Goal: Book appointment/travel/reservation

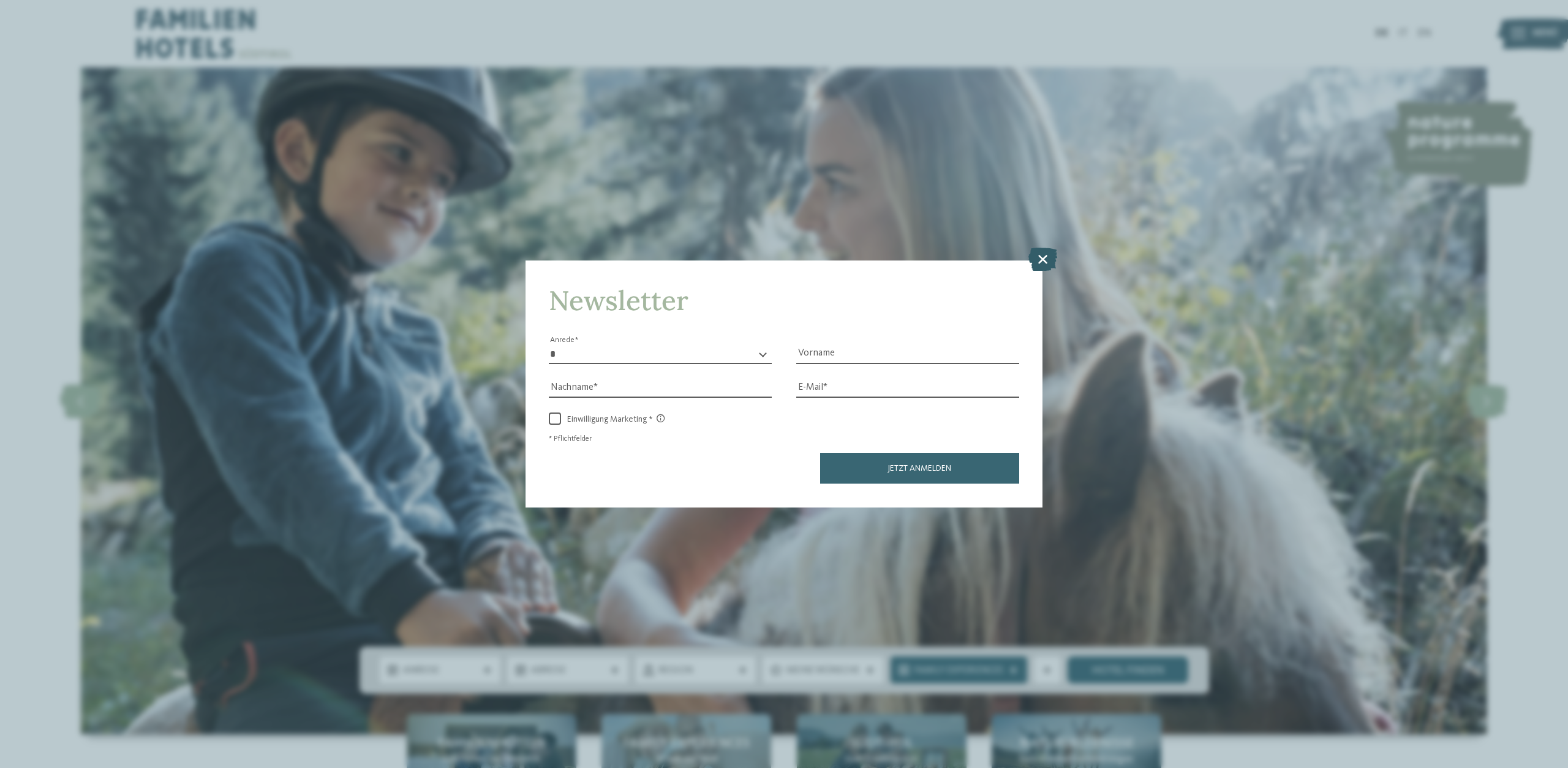
click at [1049, 257] on icon at bounding box center [1042, 259] width 29 height 23
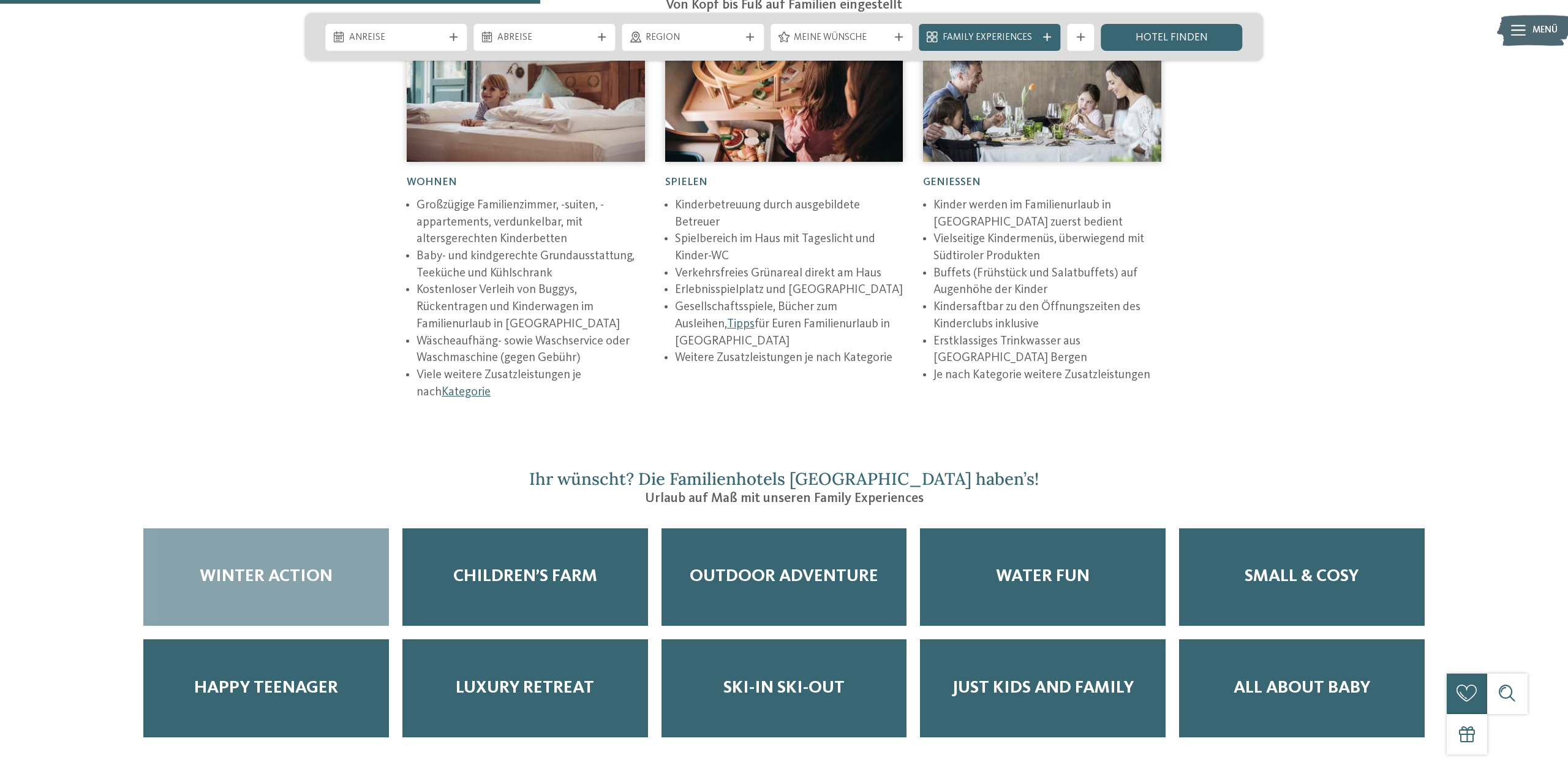
scroll to position [2438, 0]
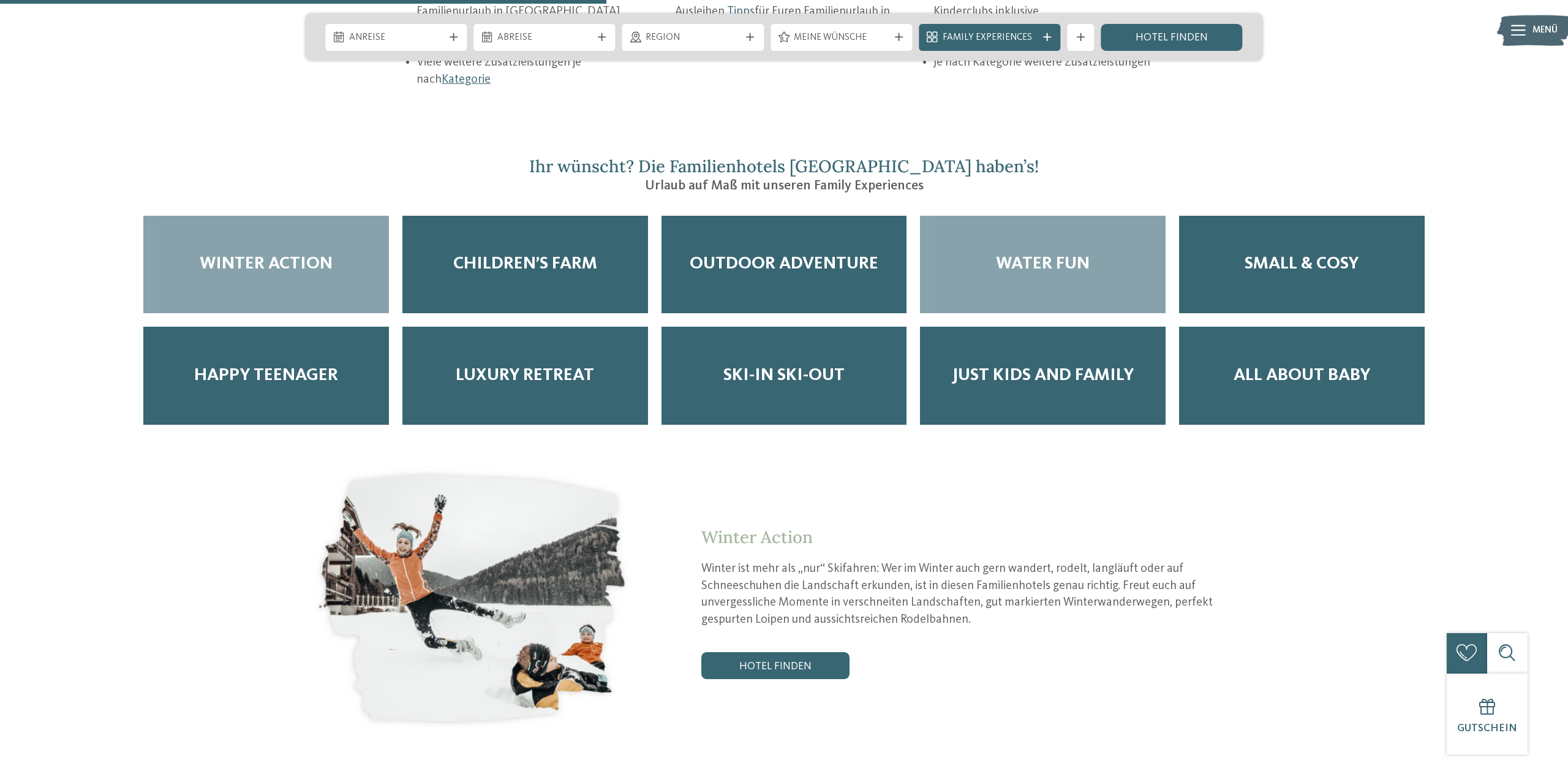
click at [989, 216] on div "Water Fun" at bounding box center [1042, 264] width 245 height 98
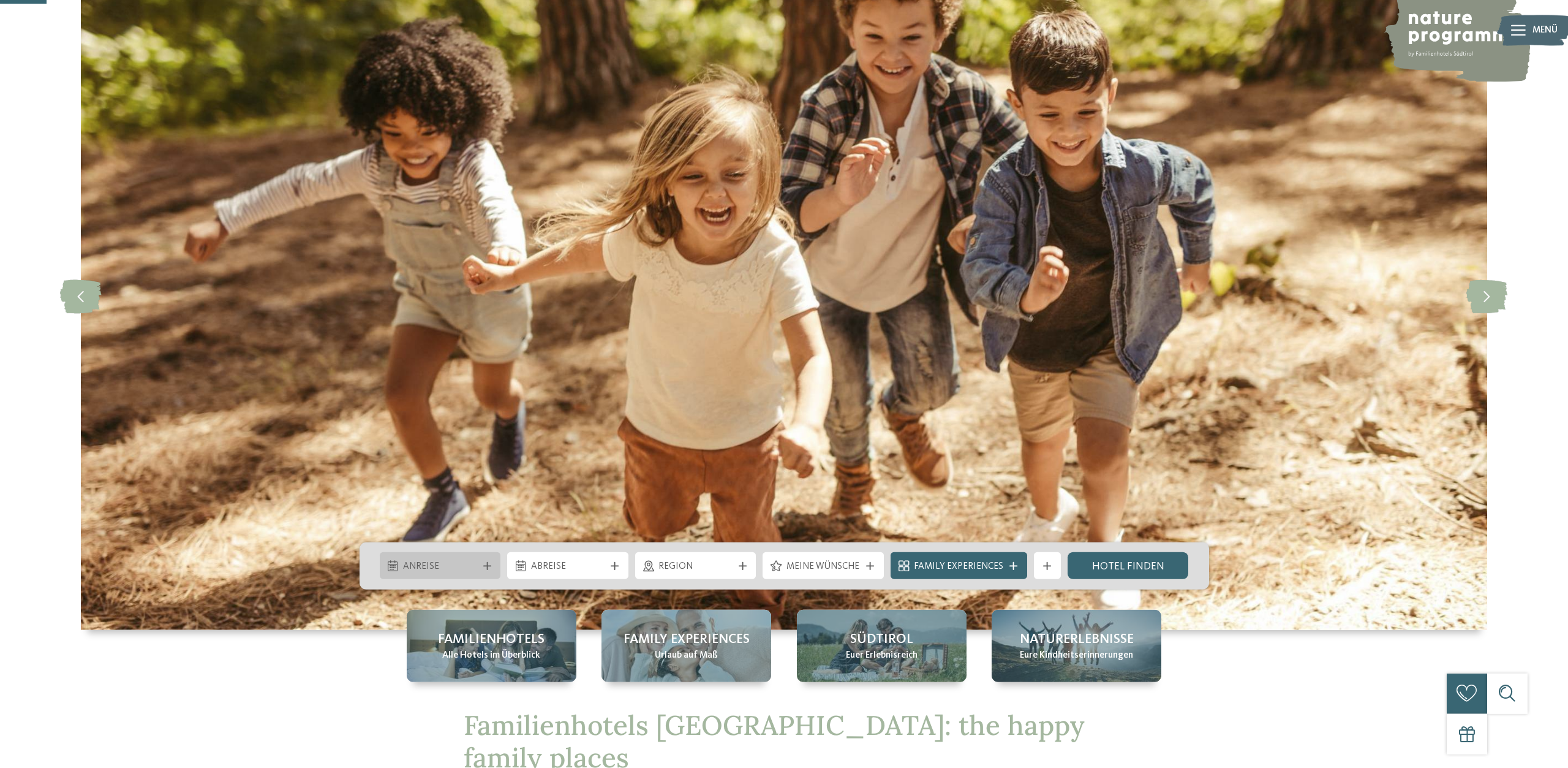
scroll to position [188, 0]
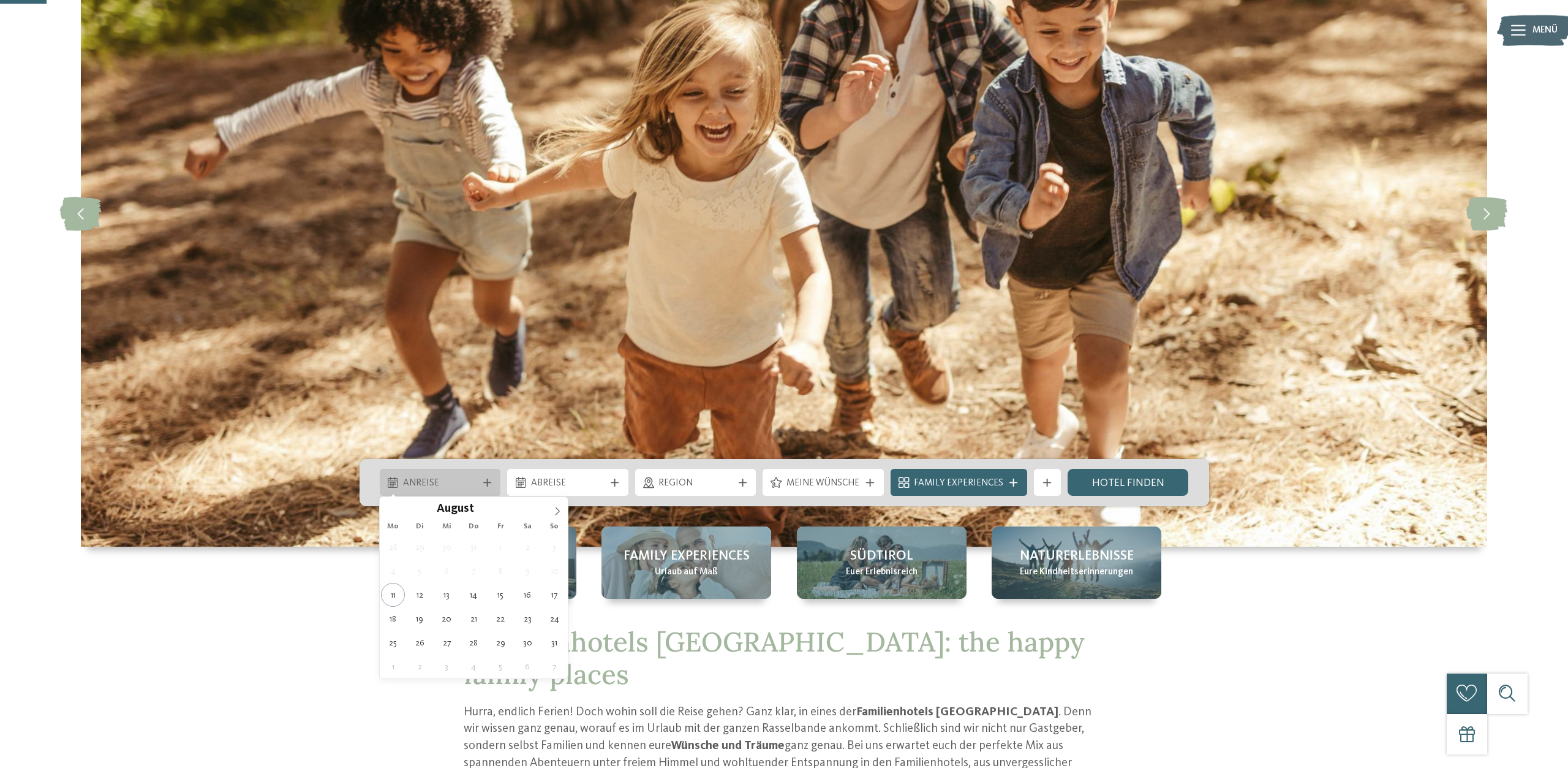
click at [492, 484] on div at bounding box center [486, 482] width 13 height 8
type div "13.08.2025"
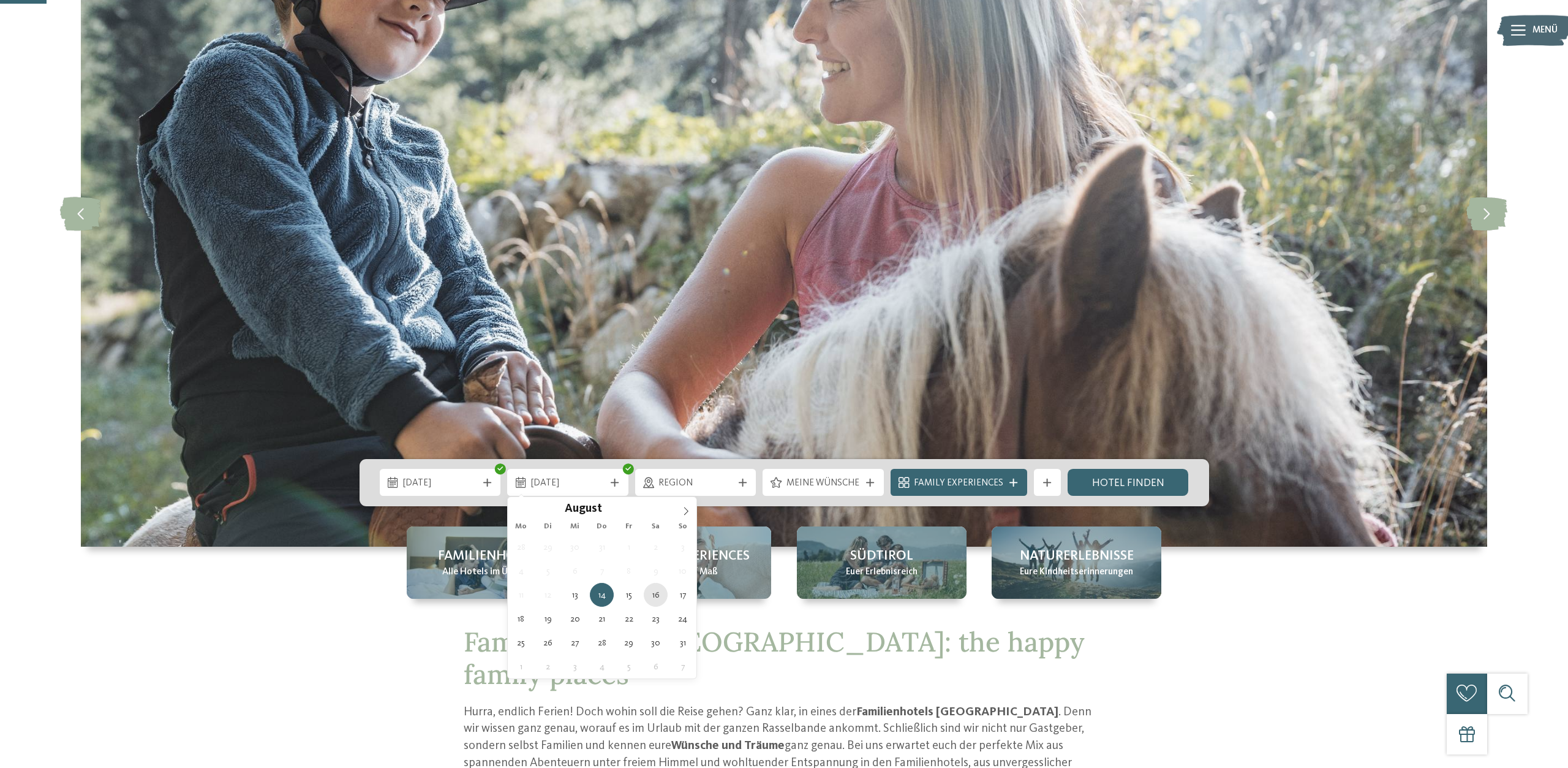
type div "16.08.2025"
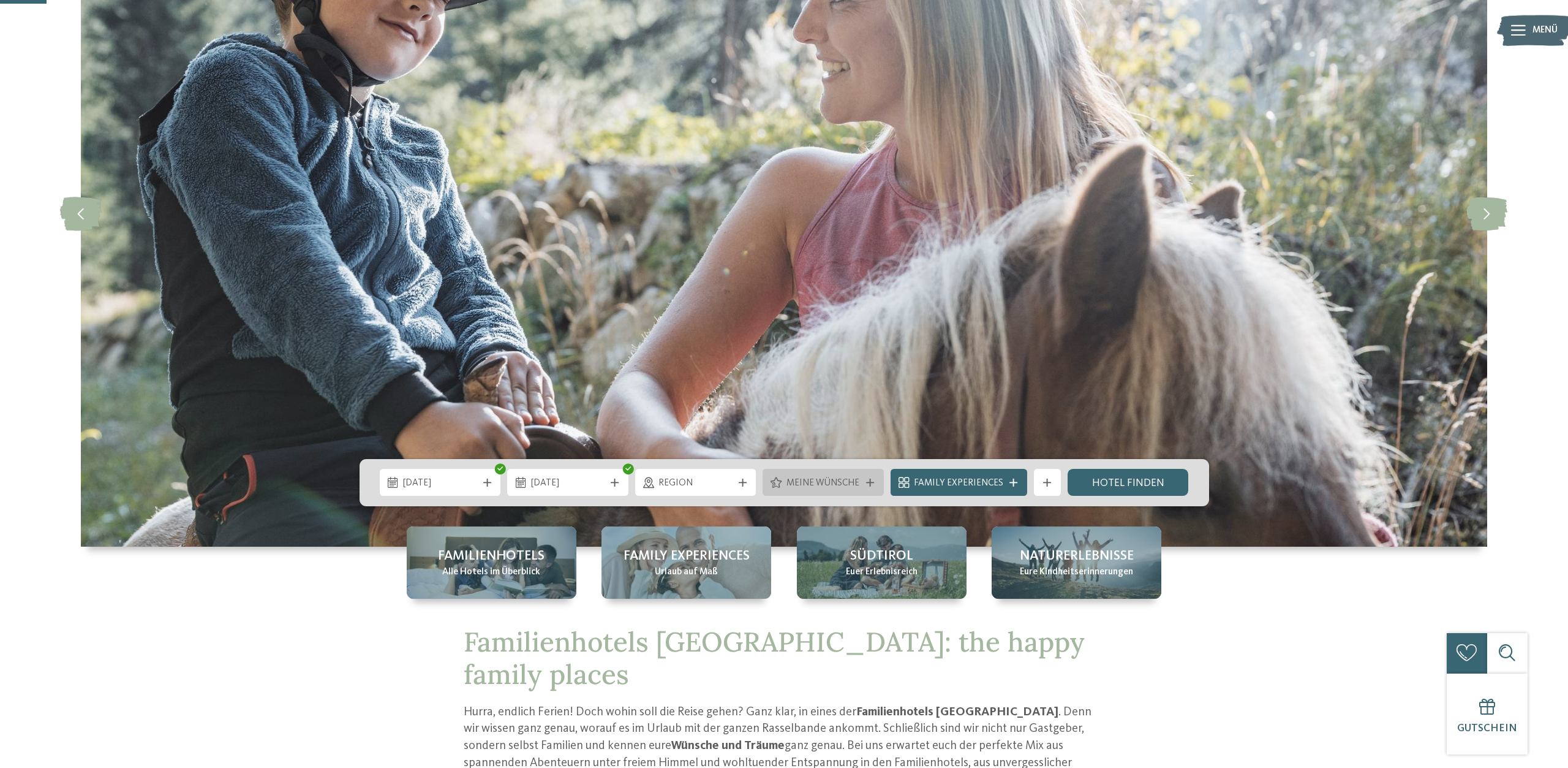
click at [860, 484] on span "Meine Wünsche" at bounding box center [823, 483] width 74 height 13
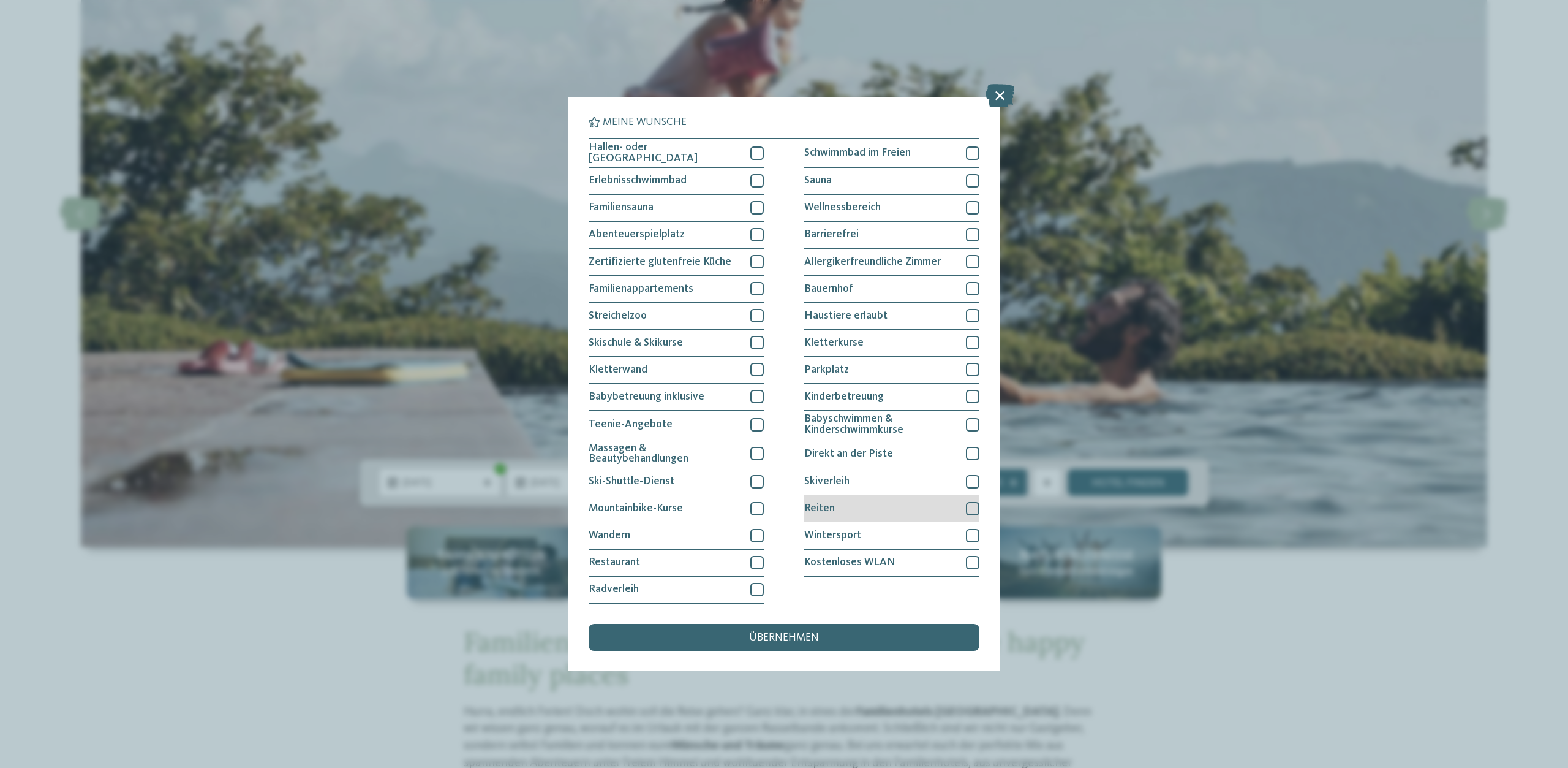
click at [975, 506] on div at bounding box center [972, 508] width 13 height 13
click at [874, 632] on div "übernehmen" at bounding box center [784, 637] width 391 height 27
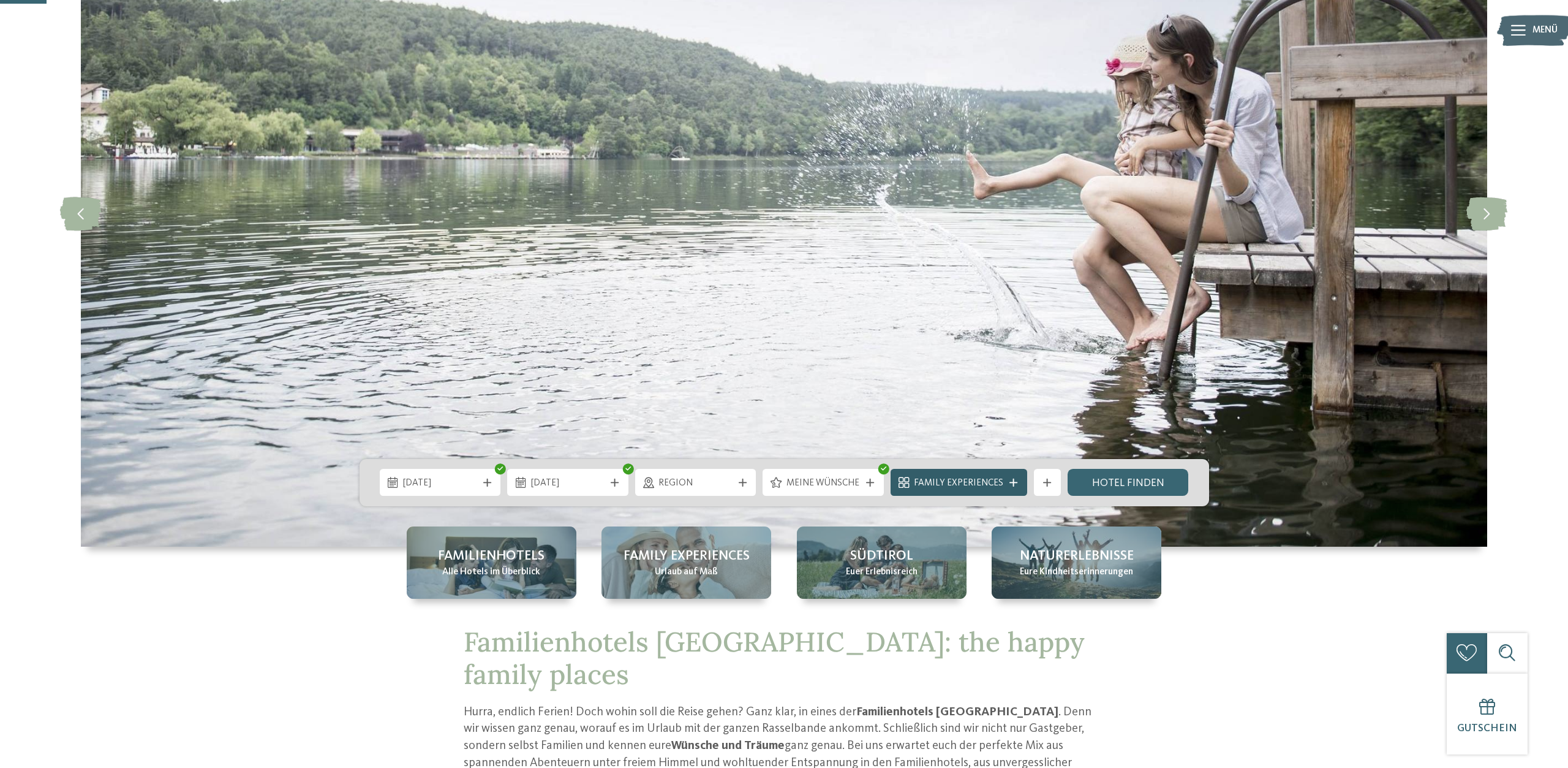
click at [994, 484] on span "Family Experiences" at bounding box center [958, 483] width 90 height 13
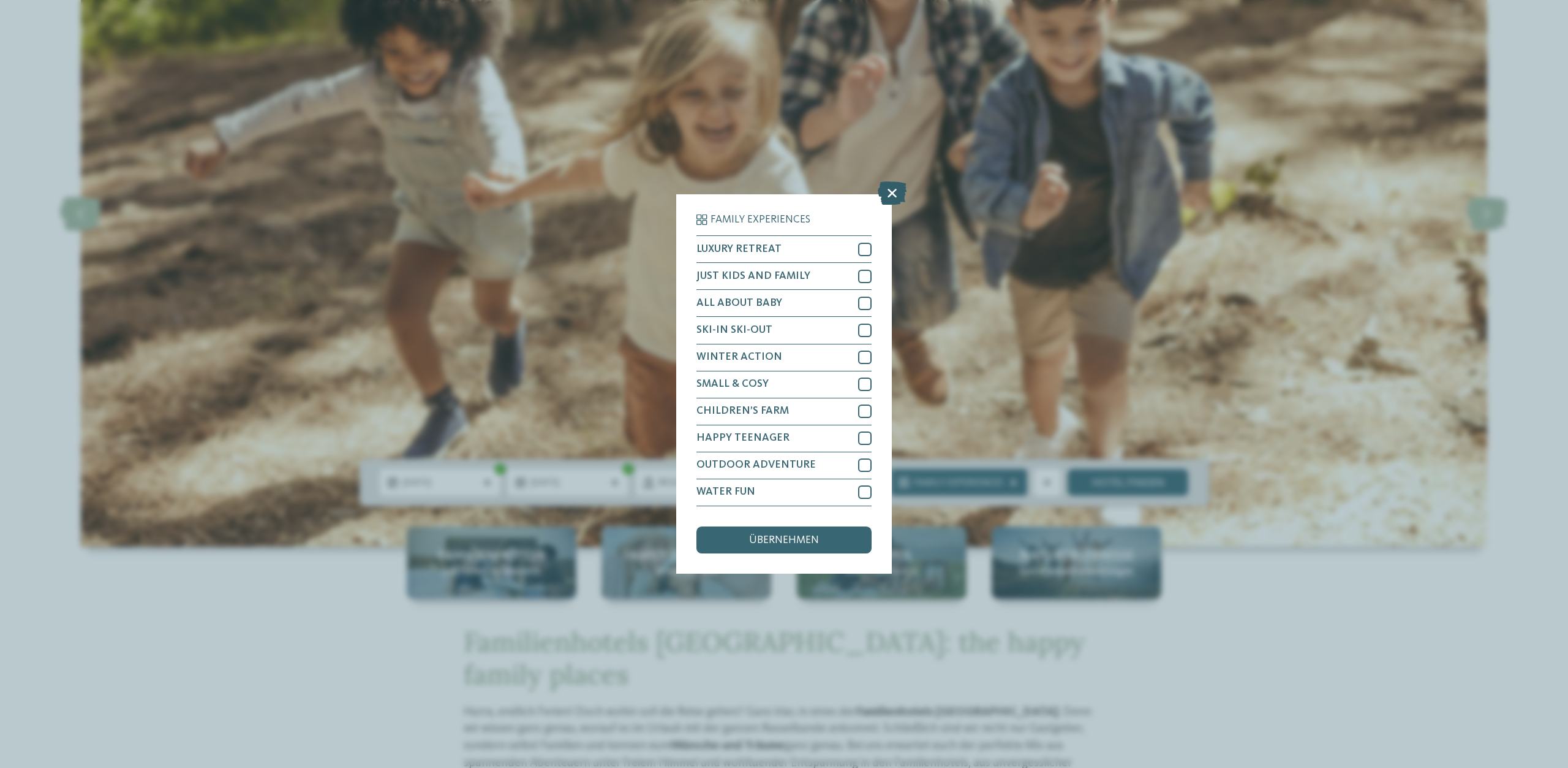
click at [892, 189] on icon at bounding box center [891, 193] width 29 height 23
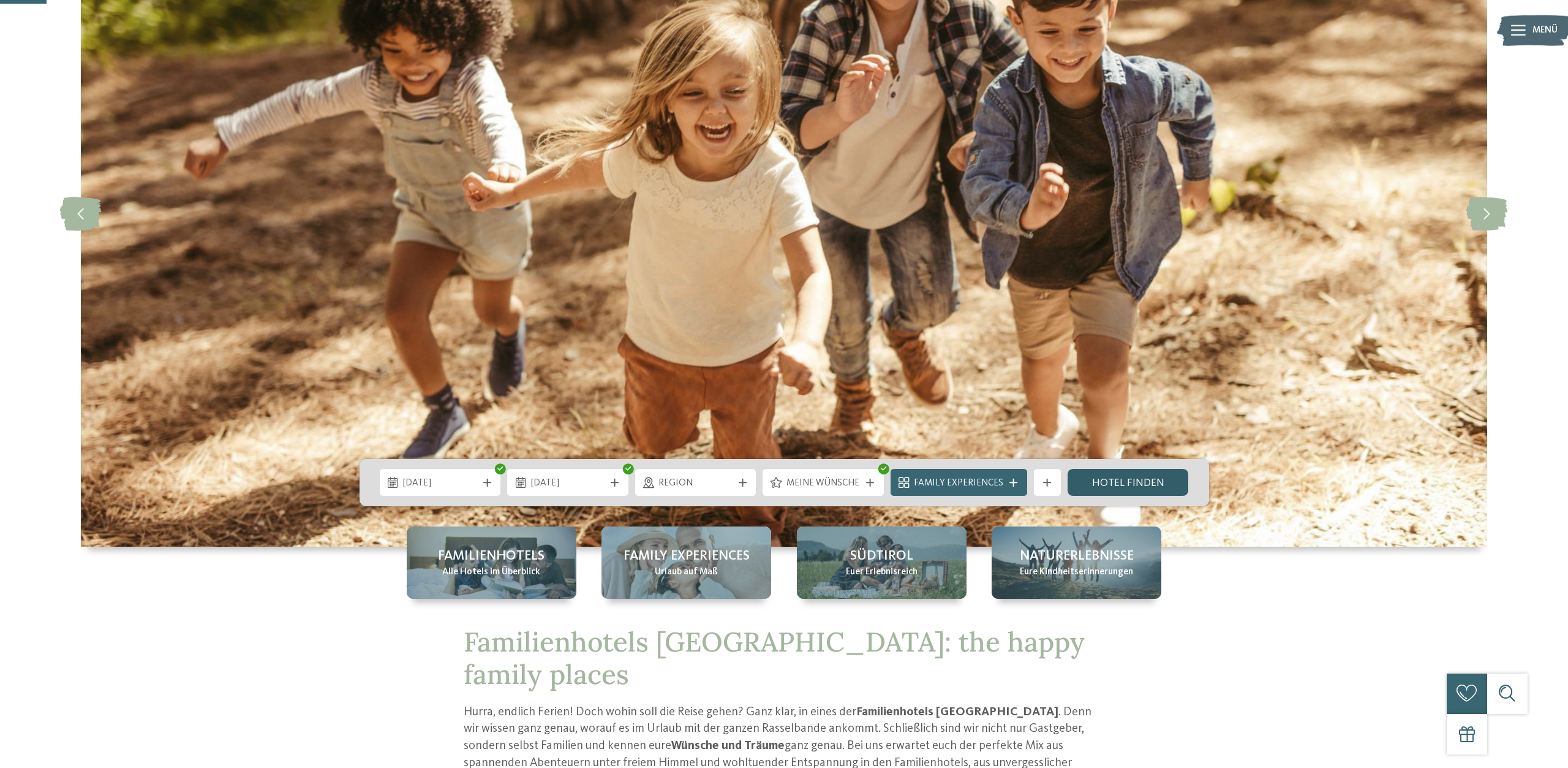
click at [1116, 474] on link "Hotel finden" at bounding box center [1128, 482] width 121 height 27
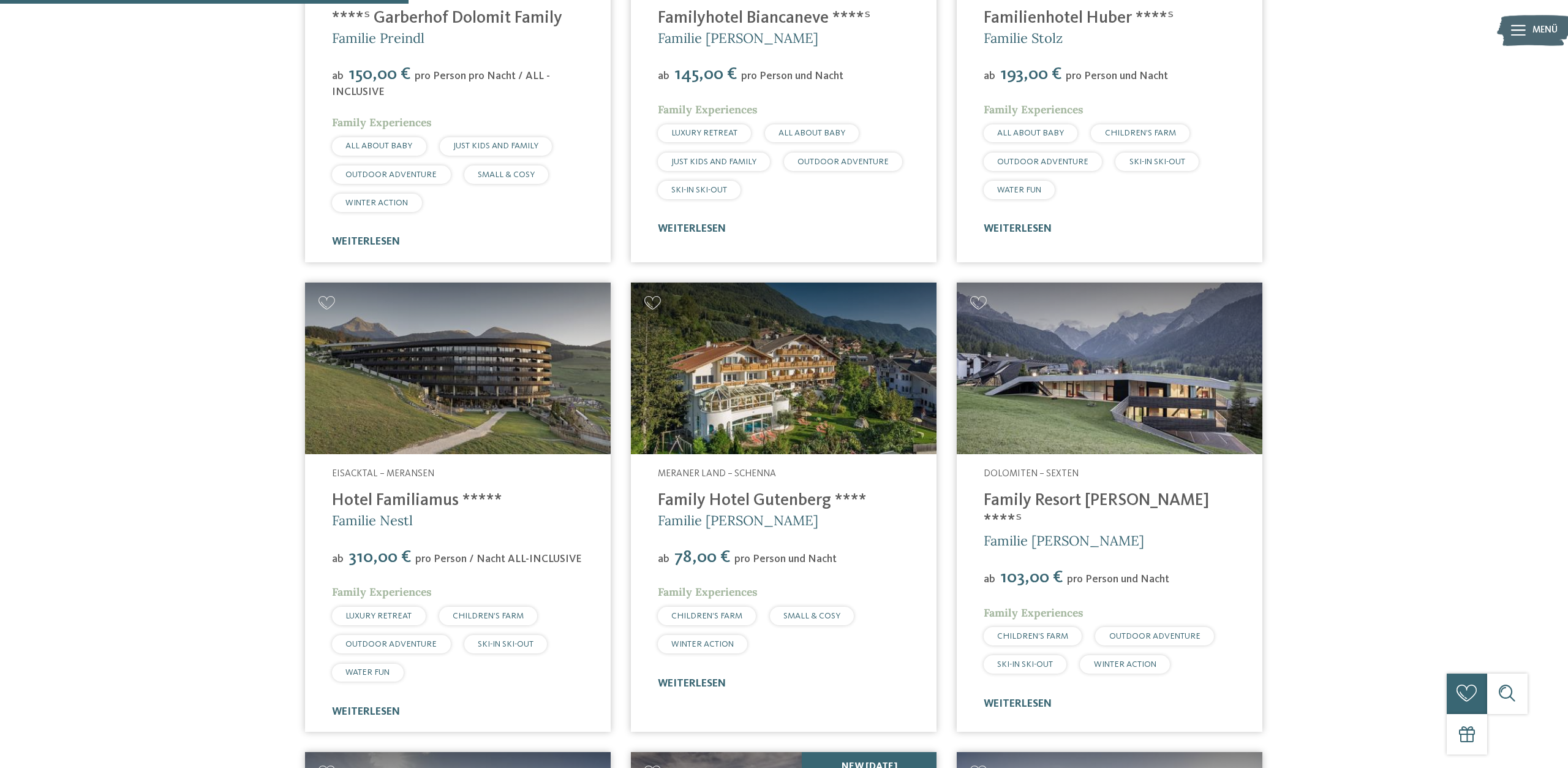
scroll to position [414, 0]
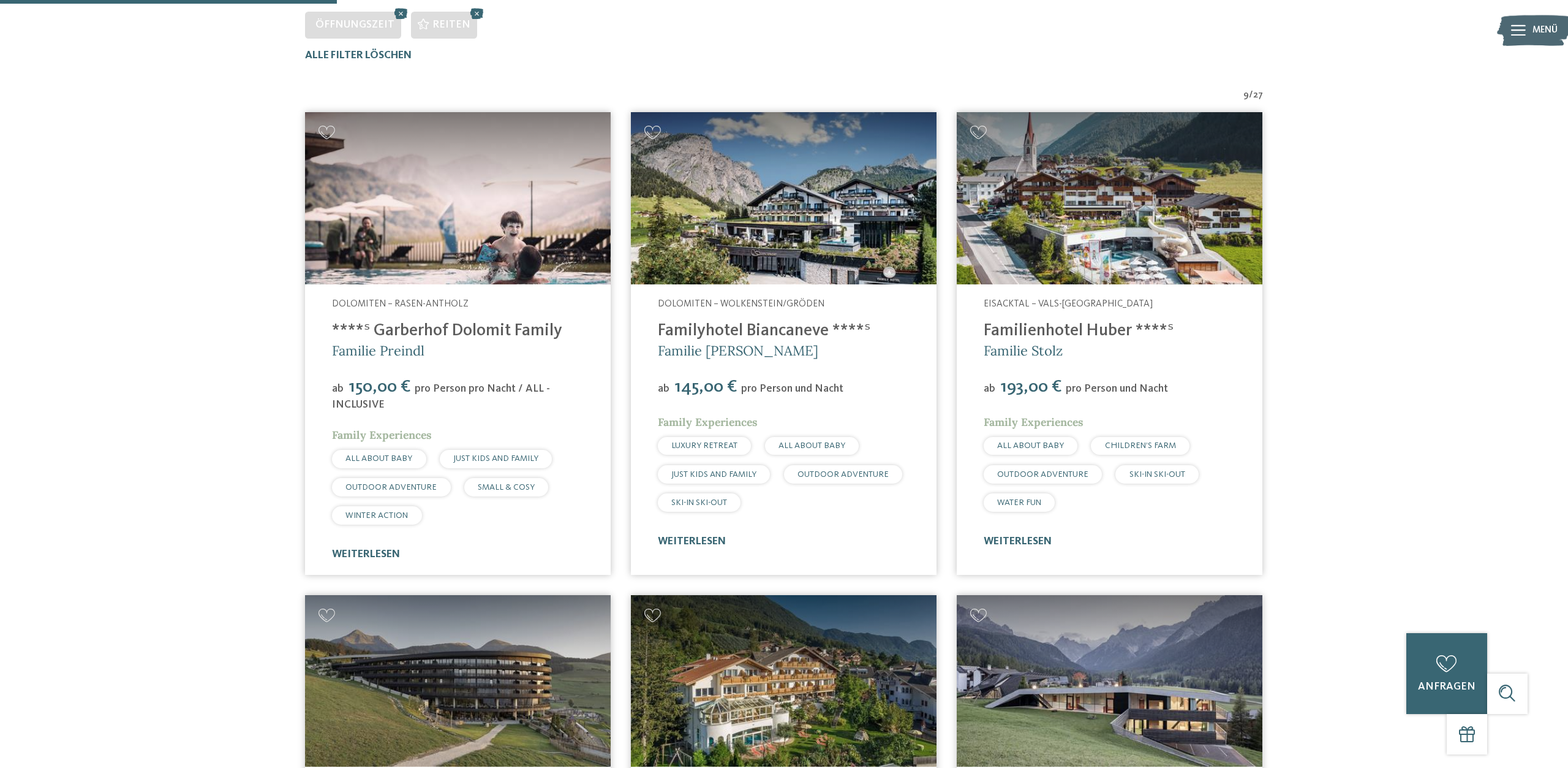
click at [1138, 207] on img at bounding box center [1109, 198] width 305 height 172
click at [1060, 326] on link "Familienhotel Huber ****ˢ" at bounding box center [1078, 330] width 190 height 17
click at [1025, 346] on span "Familie Stolz" at bounding box center [1023, 350] width 79 height 17
click at [1030, 326] on link "Familienhotel Huber ****ˢ" at bounding box center [1078, 330] width 190 height 17
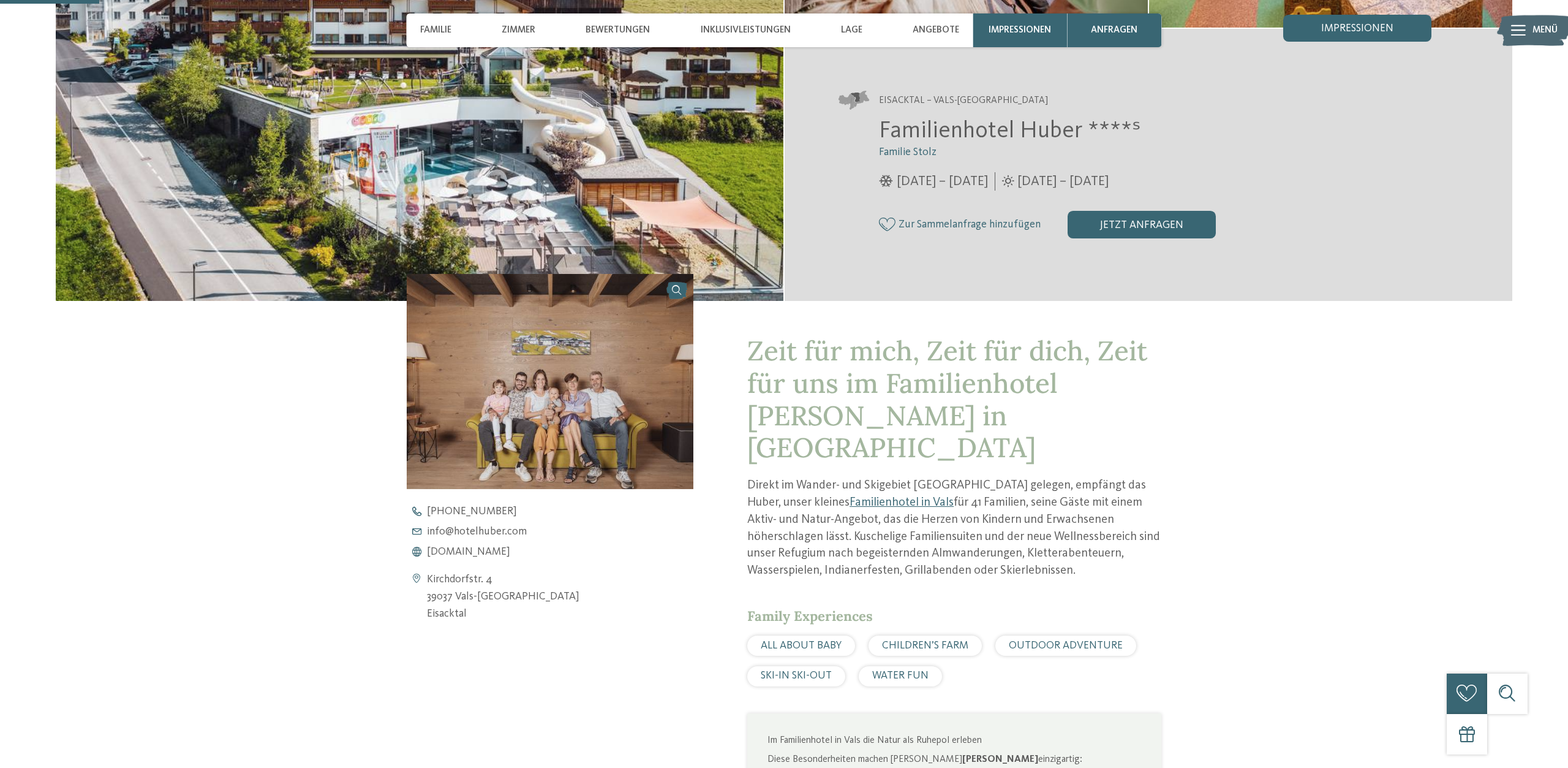
scroll to position [188, 0]
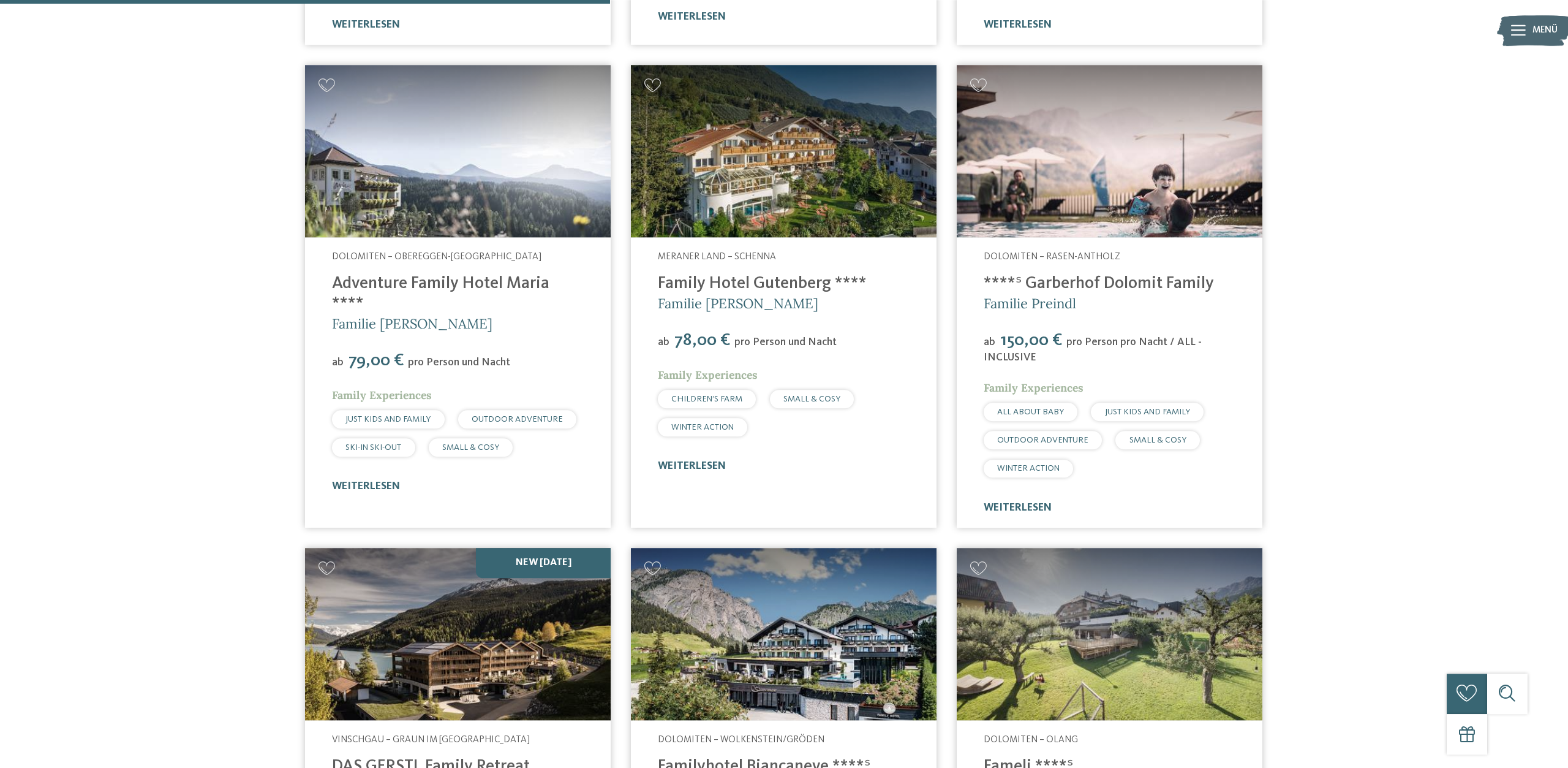
scroll to position [1004, 0]
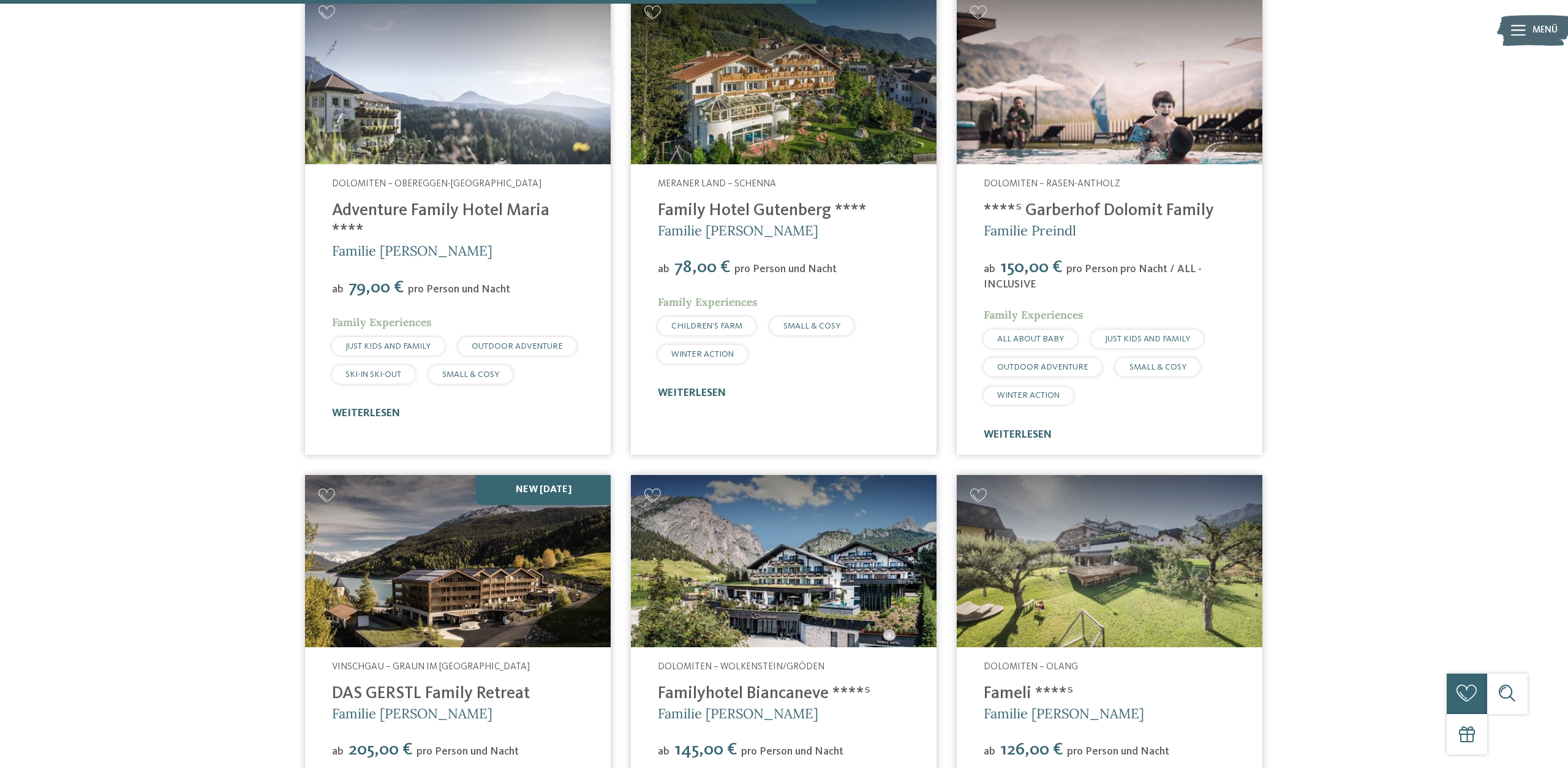
click at [1040, 207] on link "****ˢ Garberhof Dolomit Family" at bounding box center [1098, 211] width 230 height 17
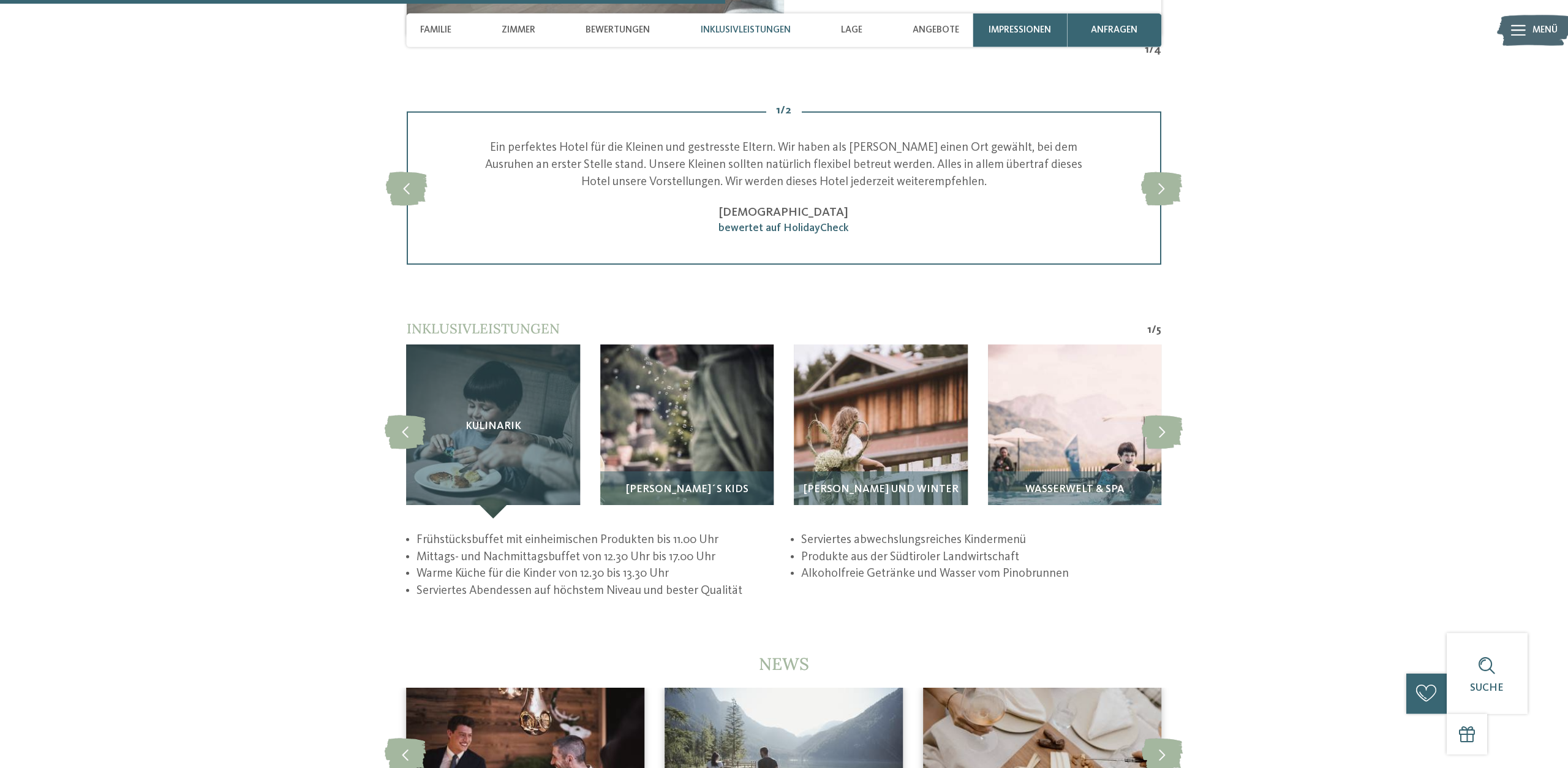
scroll to position [2499, 0]
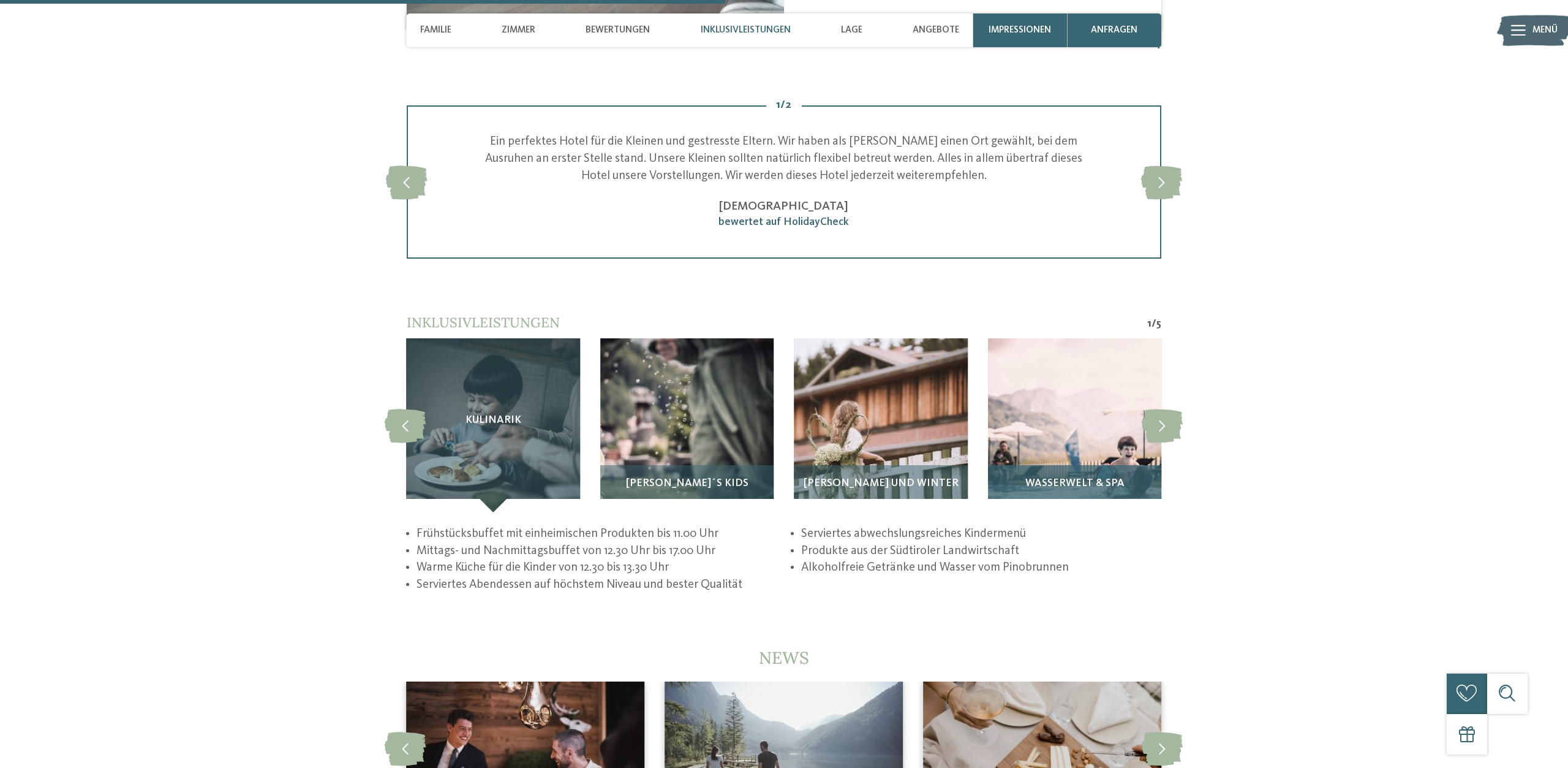
click at [1035, 470] on img at bounding box center [1074, 424] width 173 height 173
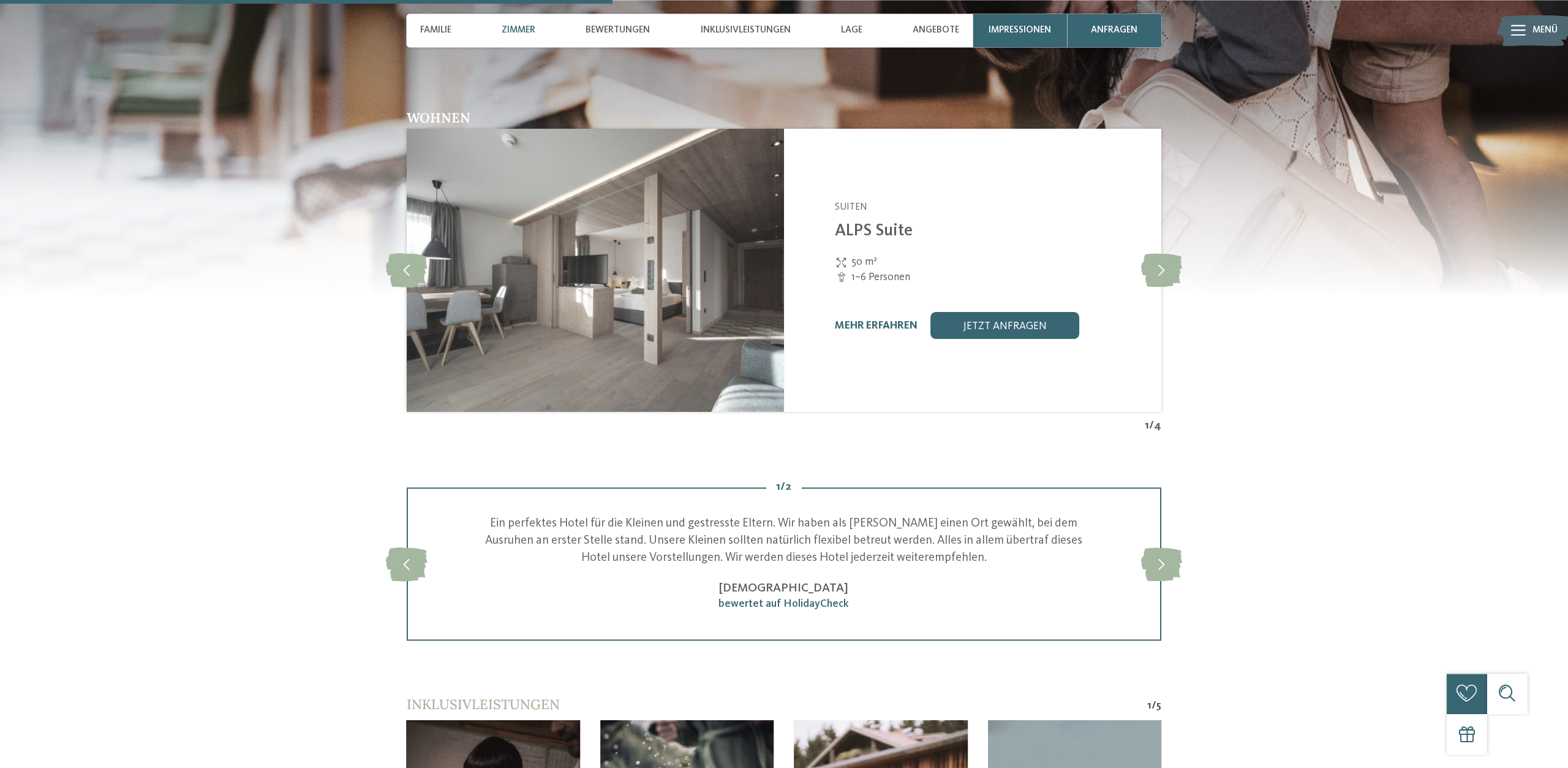
scroll to position [2063, 0]
